Goal: Information Seeking & Learning: Learn about a topic

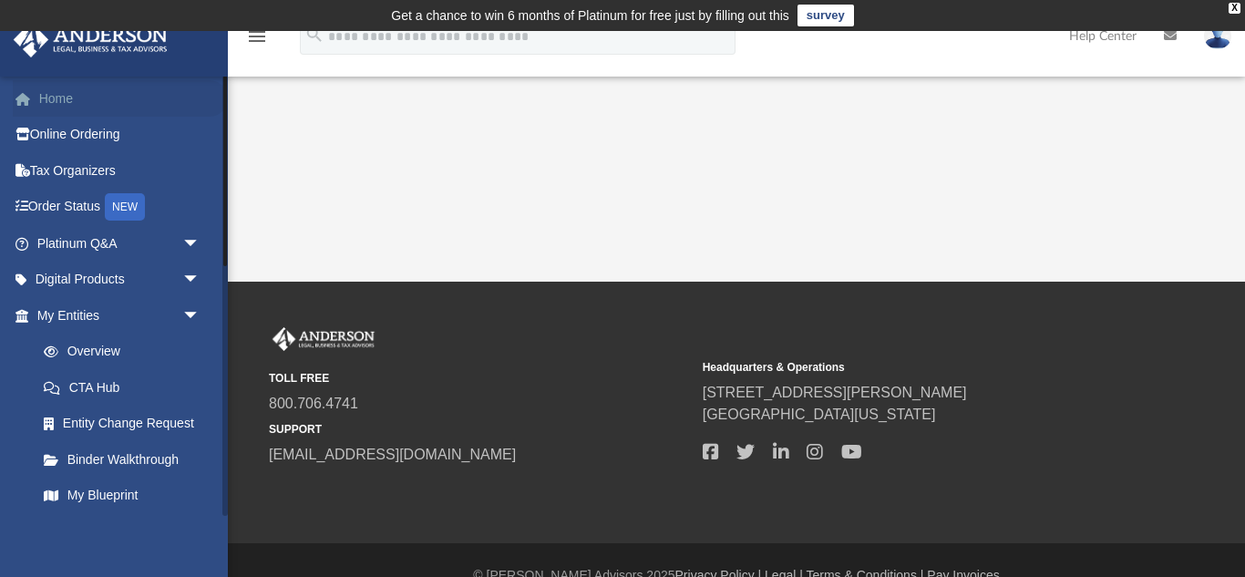
click at [61, 102] on link "Home" at bounding box center [120, 98] width 215 height 36
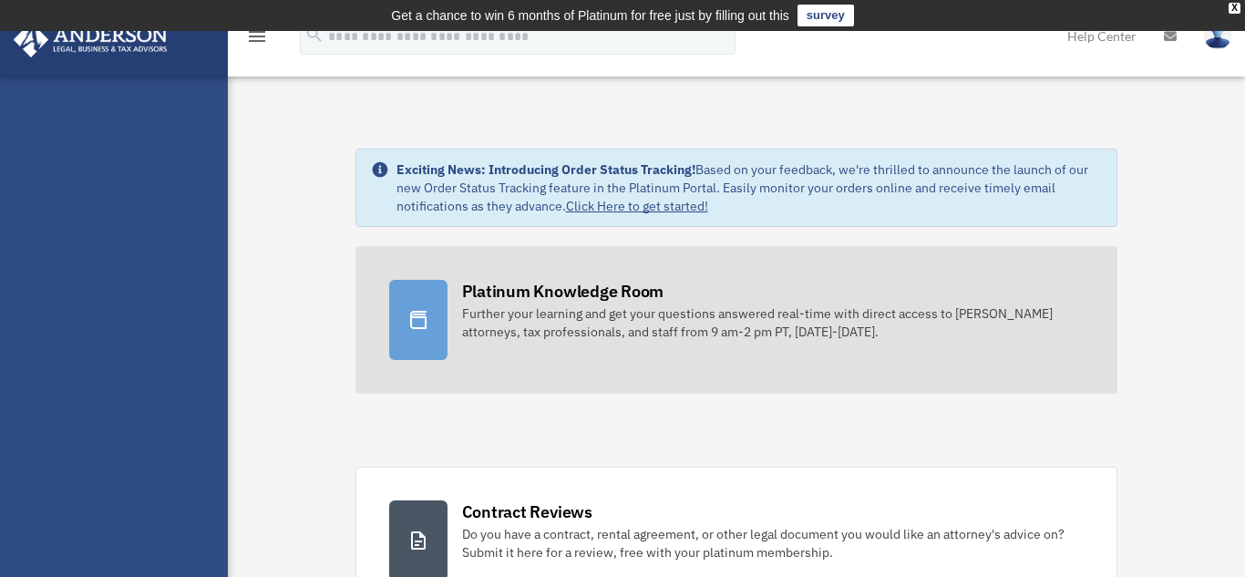
click at [545, 290] on div "Platinum Knowledge Room" at bounding box center [563, 291] width 202 height 23
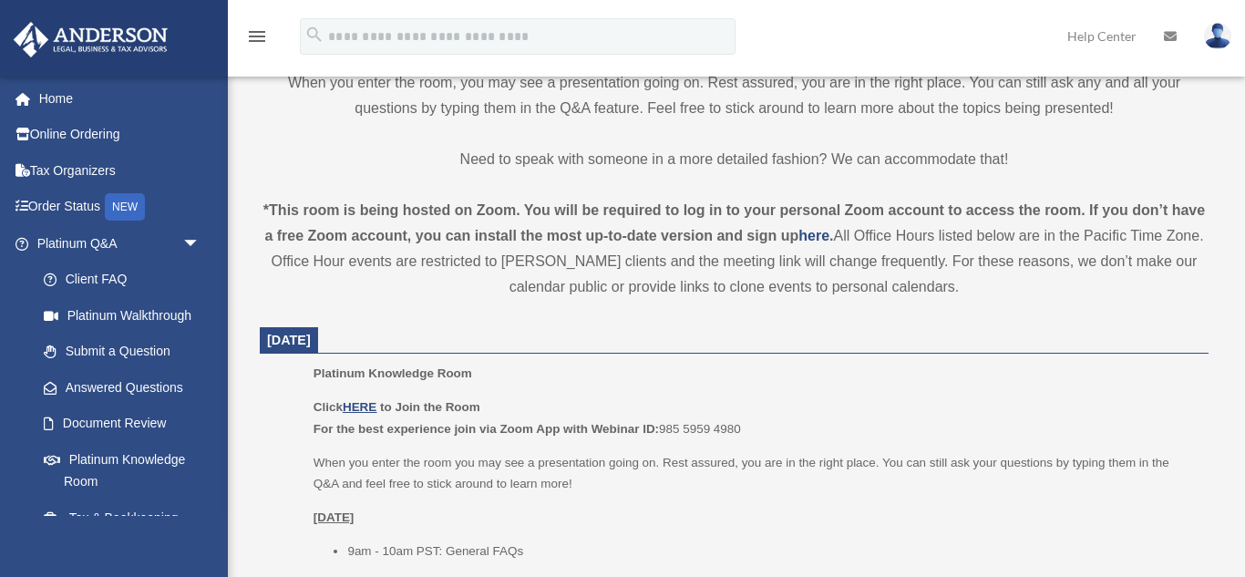
scroll to position [547, 0]
click at [355, 406] on u "HERE" at bounding box center [360, 405] width 34 height 14
